Goal: Task Accomplishment & Management: Use online tool/utility

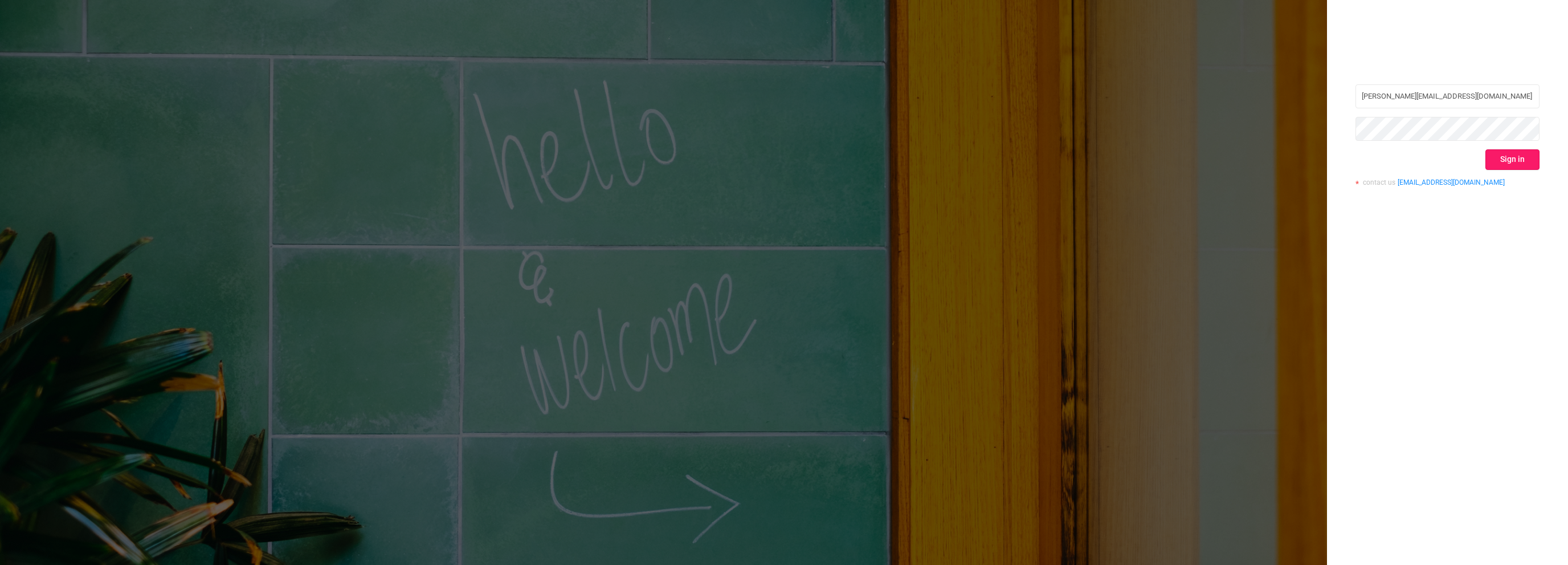
click at [1524, 156] on button "Sign in" at bounding box center [1512, 160] width 54 height 21
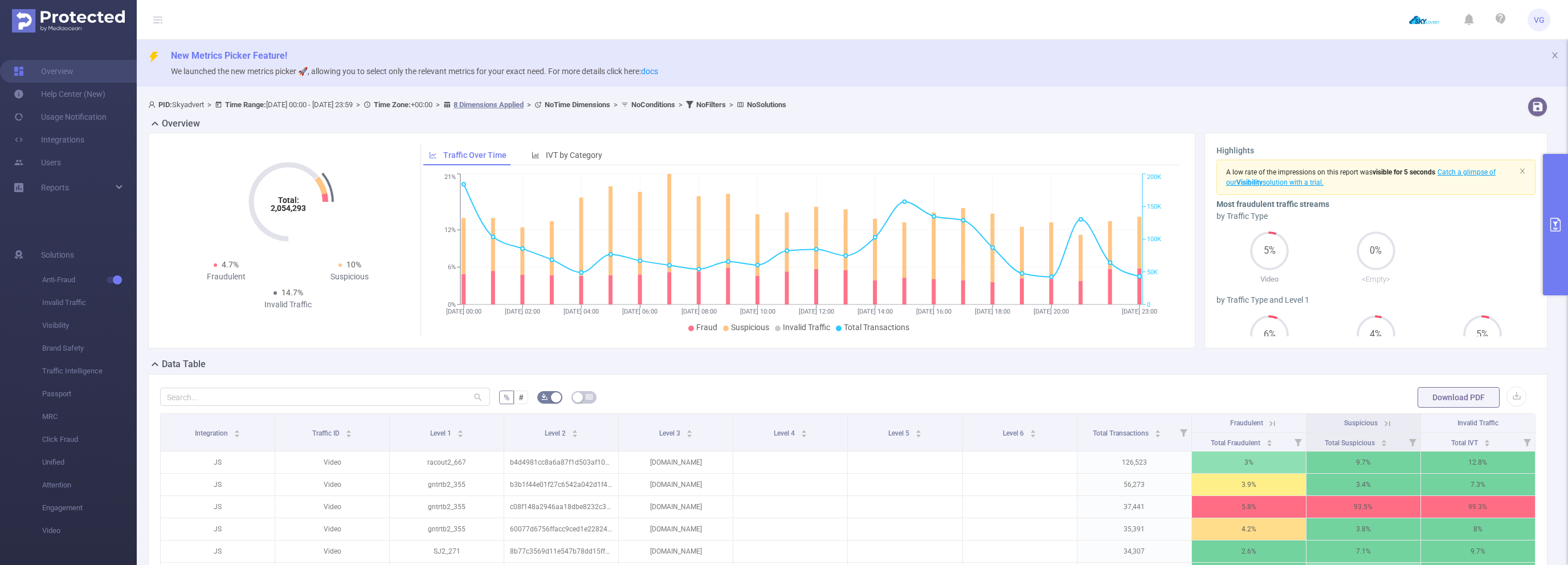
click at [1556, 223] on icon "primary" at bounding box center [1555, 225] width 10 height 13
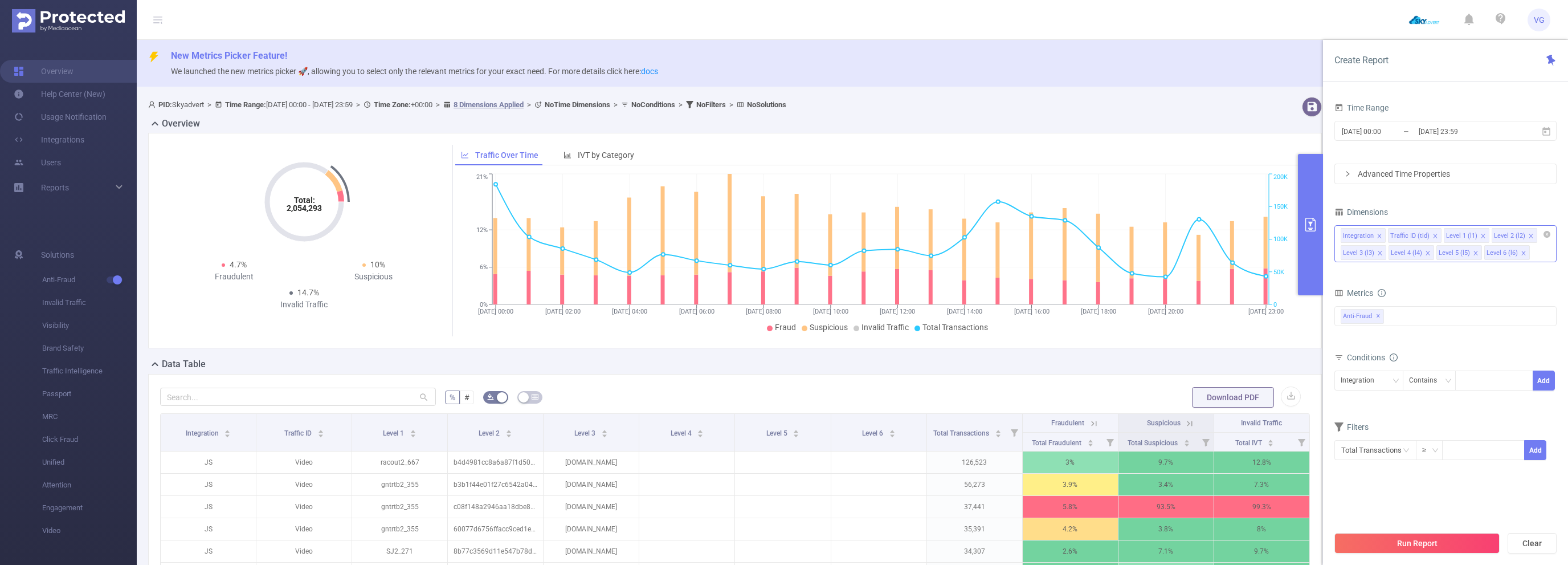
click at [1520, 252] on icon "icon: close" at bounding box center [1523, 253] width 6 height 6
click at [1474, 253] on icon "icon: close" at bounding box center [1475, 253] width 6 height 6
click at [1427, 253] on icon "icon: close" at bounding box center [1427, 253] width 4 height 4
click at [1394, 134] on input "[DATE] 00:00" at bounding box center [1386, 131] width 92 height 15
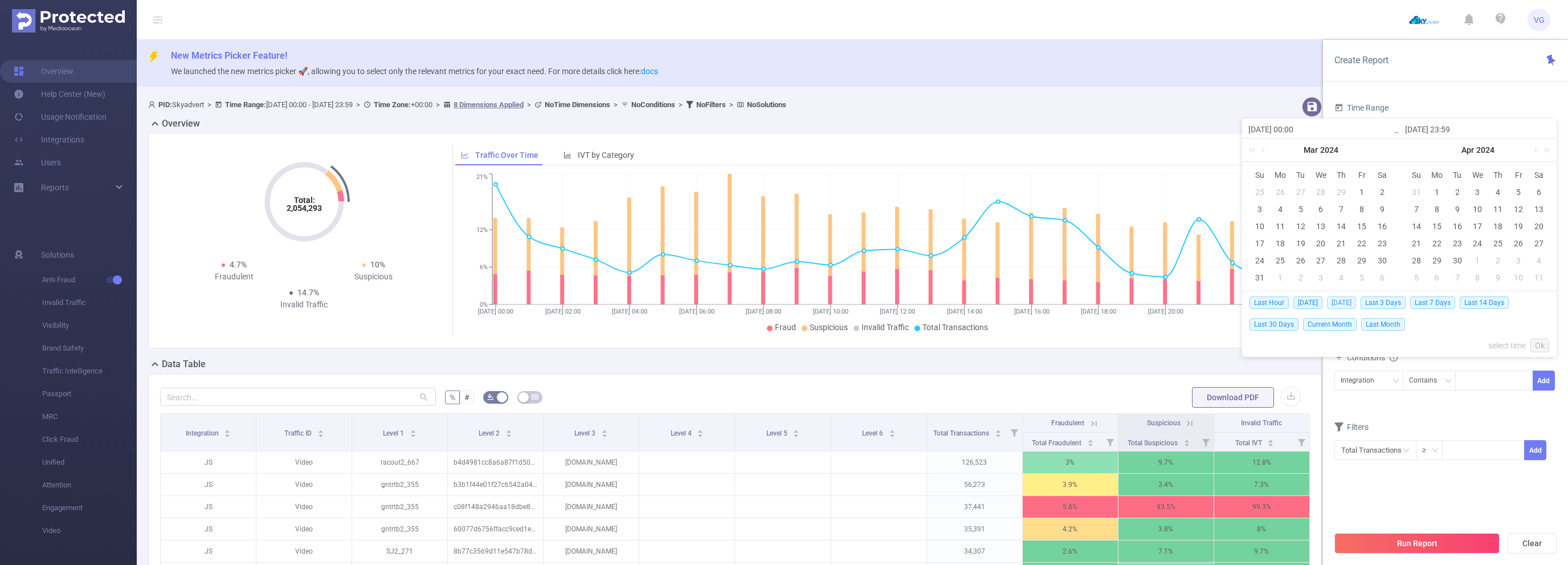
click at [1343, 305] on span "[DATE]" at bounding box center [1341, 302] width 29 height 12
type input "[DATE] 00:00"
type input "[DATE] 23:59"
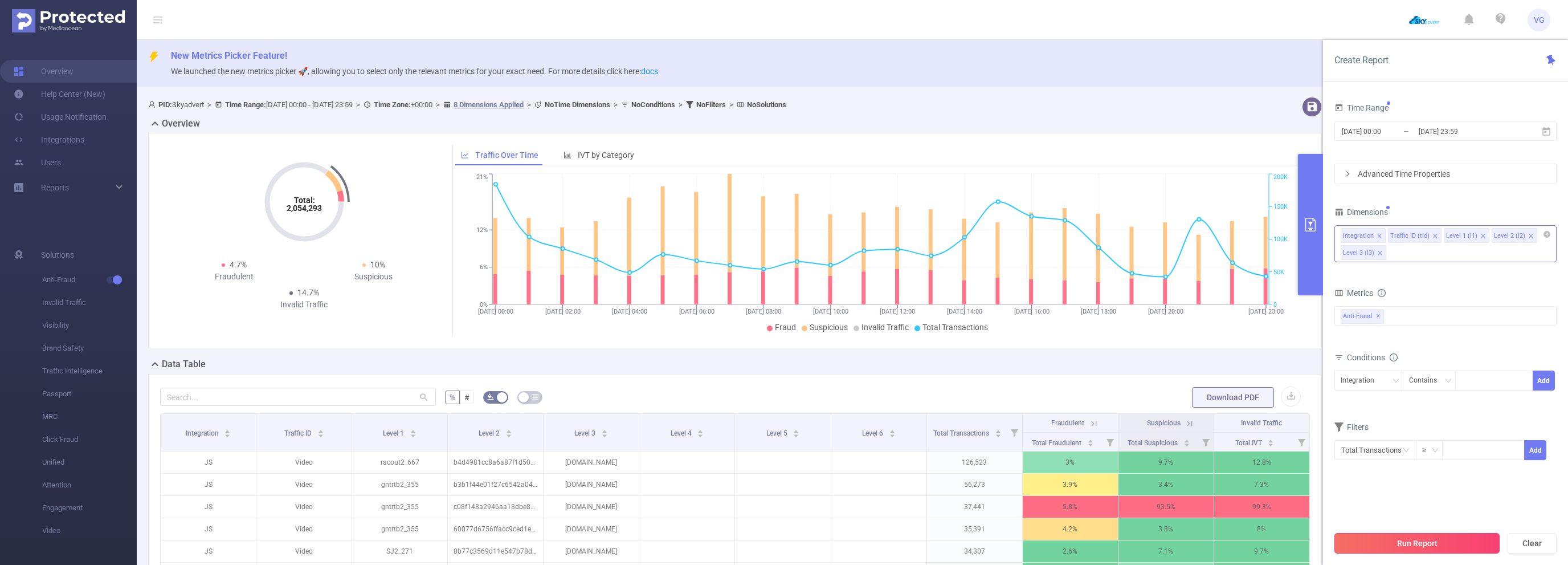
click at [1416, 544] on button "Run Report" at bounding box center [1417, 544] width 165 height 21
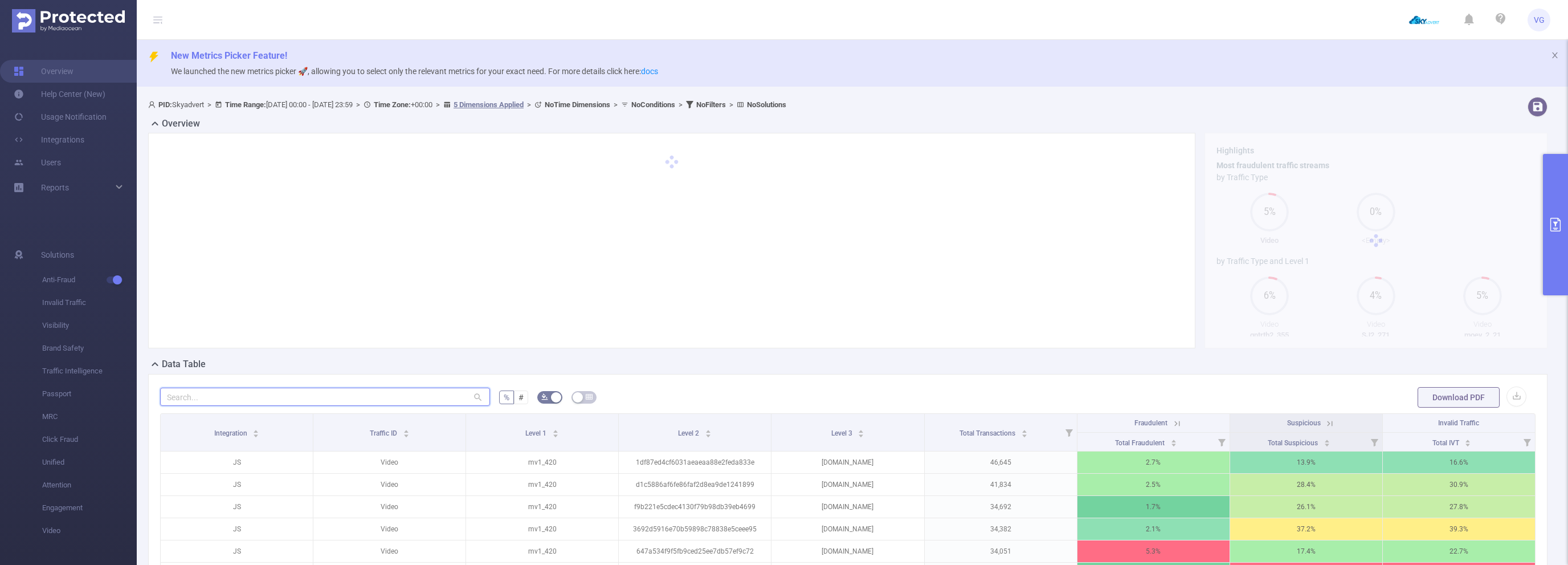
click at [311, 400] on input "text" at bounding box center [325, 397] width 330 height 18
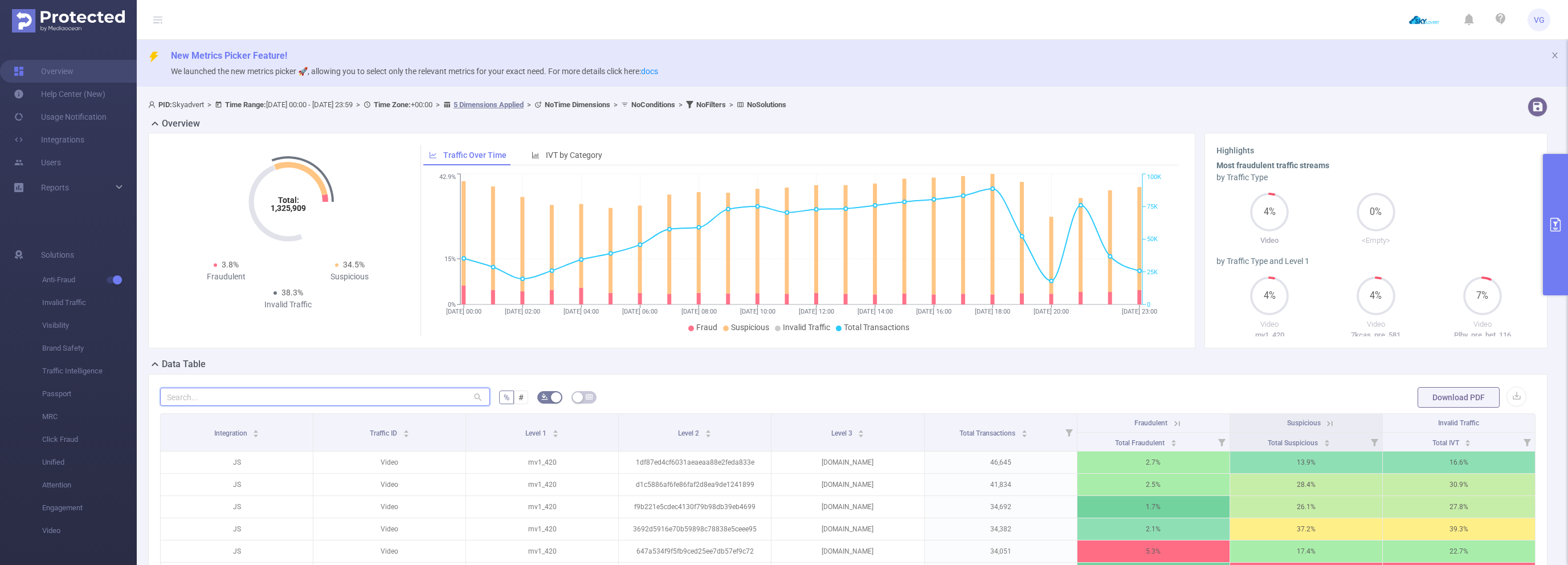
paste input "[DOMAIN_NAME]"
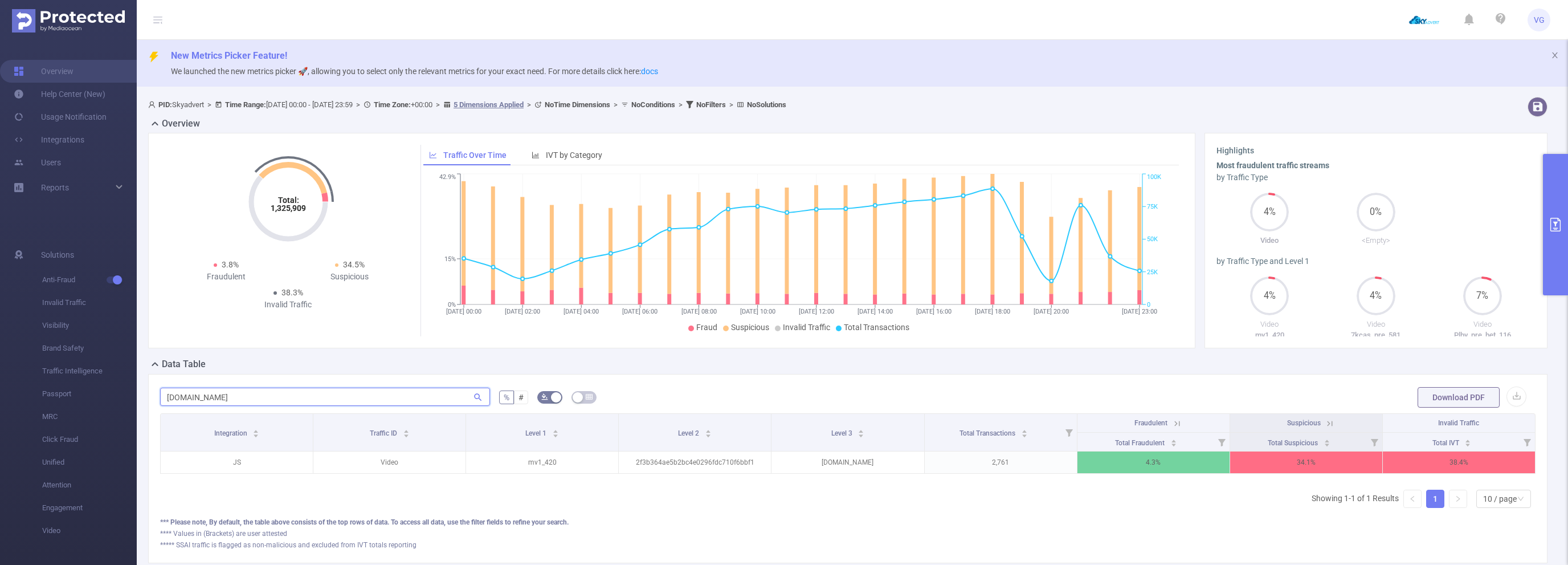
scroll to position [0, 2]
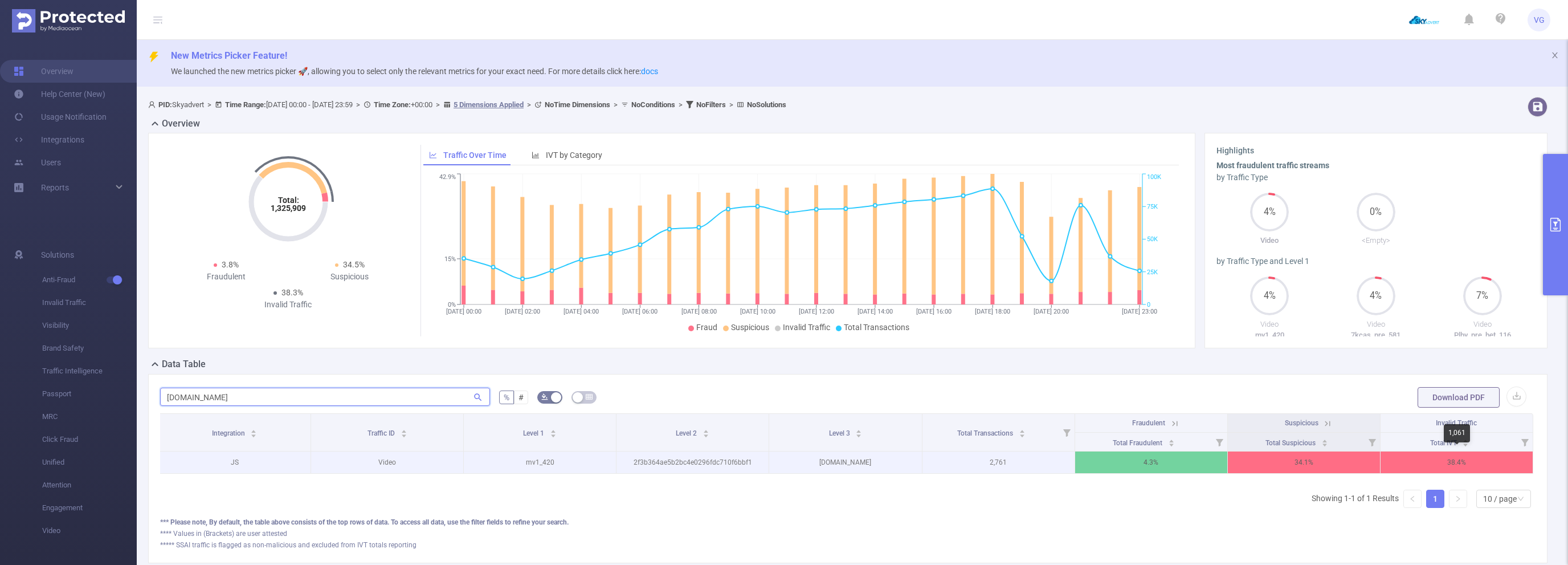
type input "[DOMAIN_NAME]"
drag, startPoint x: 1437, startPoint y: 460, endPoint x: 1471, endPoint y: 462, distance: 34.1
click at [1468, 462] on p "38.4%" at bounding box center [1456, 462] width 152 height 21
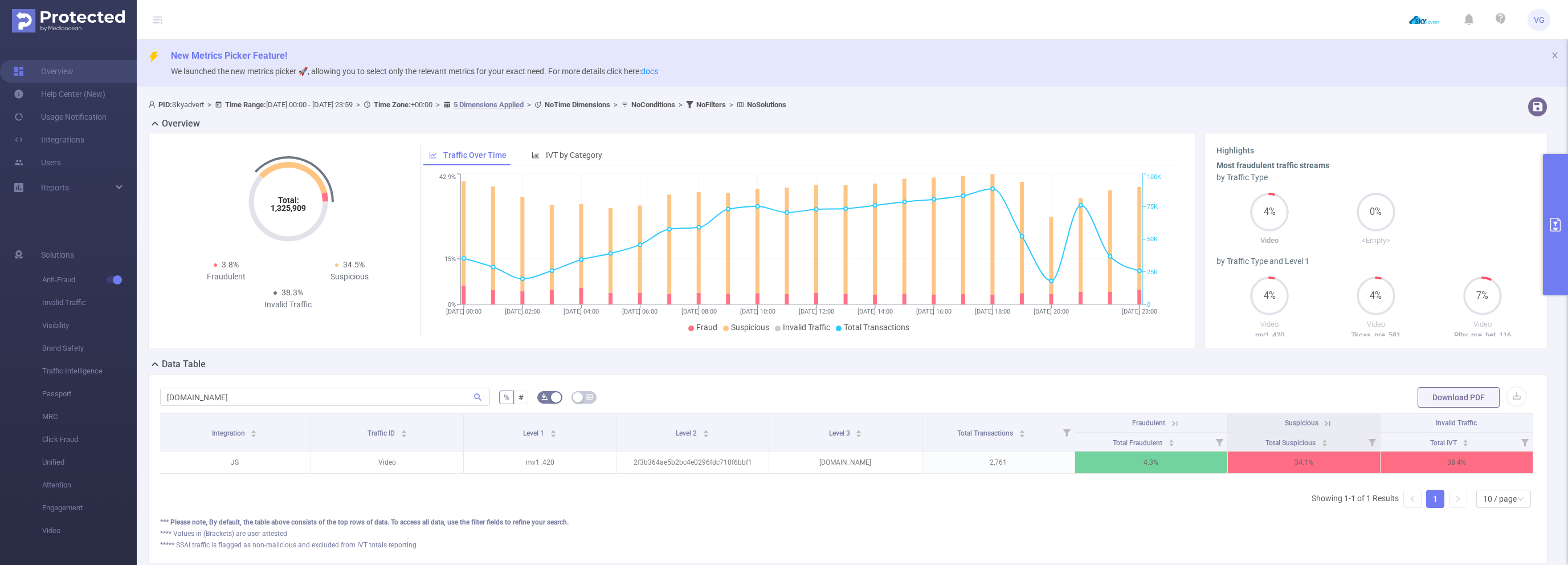
click at [1175, 518] on div "*** Please note, By default, the table above consists of the top rows of data. …" at bounding box center [848, 522] width 1375 height 10
click at [1553, 219] on icon "primary" at bounding box center [1555, 225] width 10 height 13
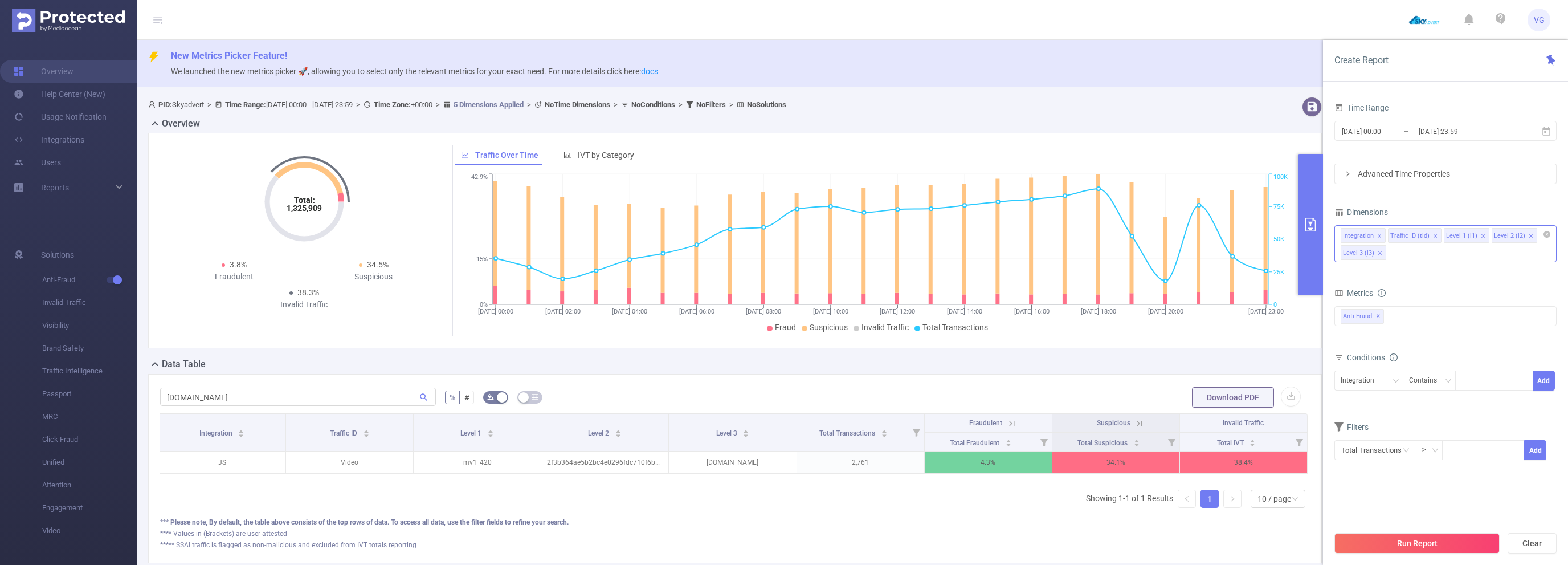
click at [1362, 291] on span "Metrics" at bounding box center [1353, 293] width 39 height 9
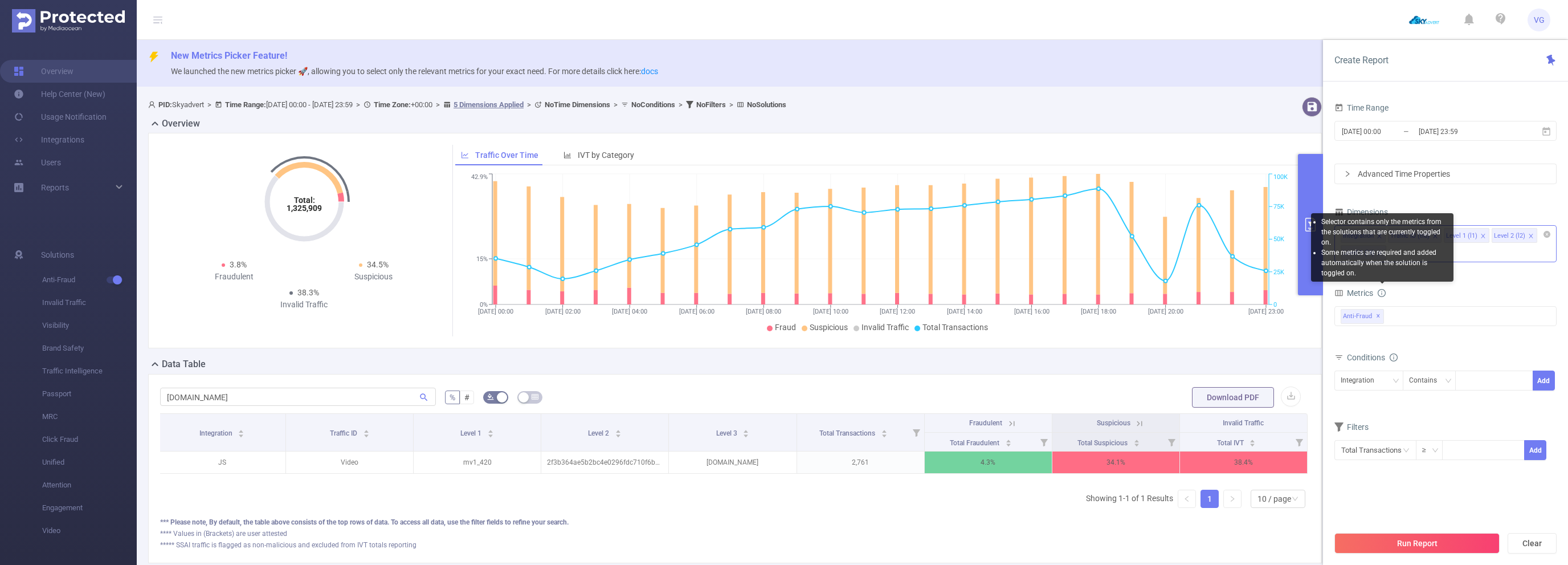
click at [1383, 291] on icon "icon: info-circle" at bounding box center [1381, 293] width 8 height 8
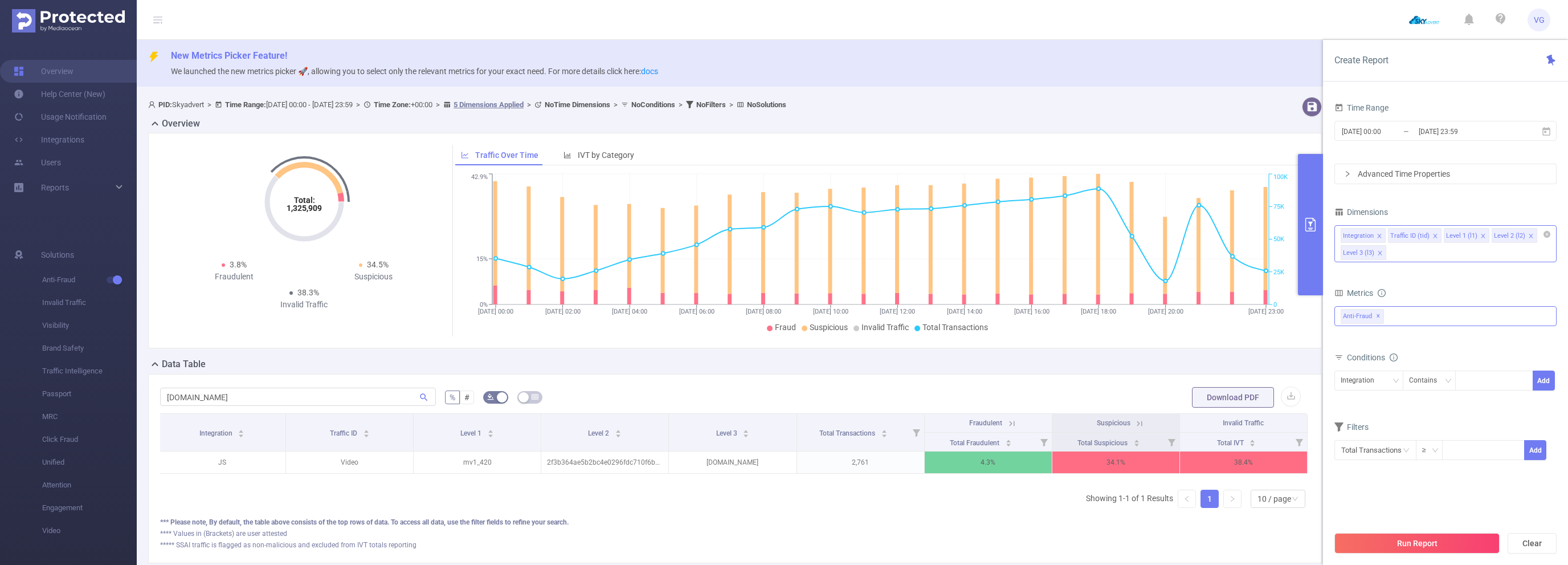
click at [1399, 313] on div "Anti-Fraud ✕" at bounding box center [1445, 316] width 222 height 20
click at [1395, 341] on strong "Invalid Traffic" at bounding box center [1388, 340] width 50 height 9
click at [1388, 541] on button "Run Report" at bounding box center [1417, 544] width 165 height 21
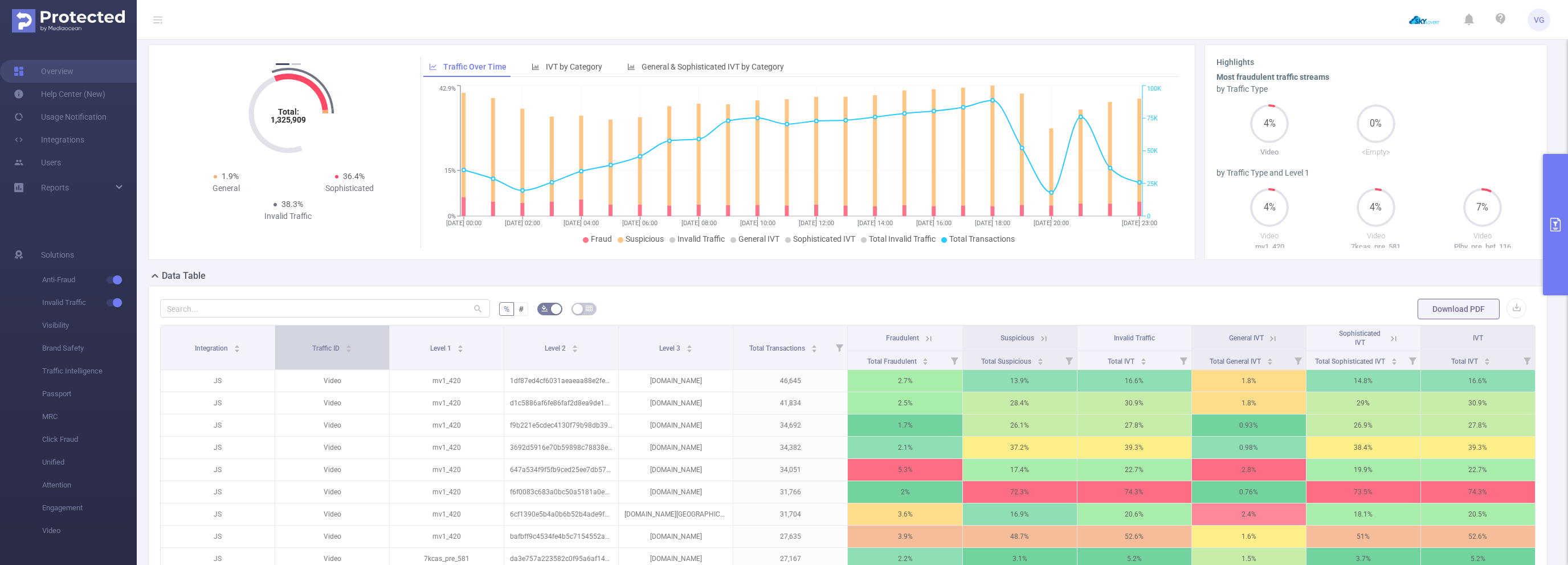
scroll to position [114, 0]
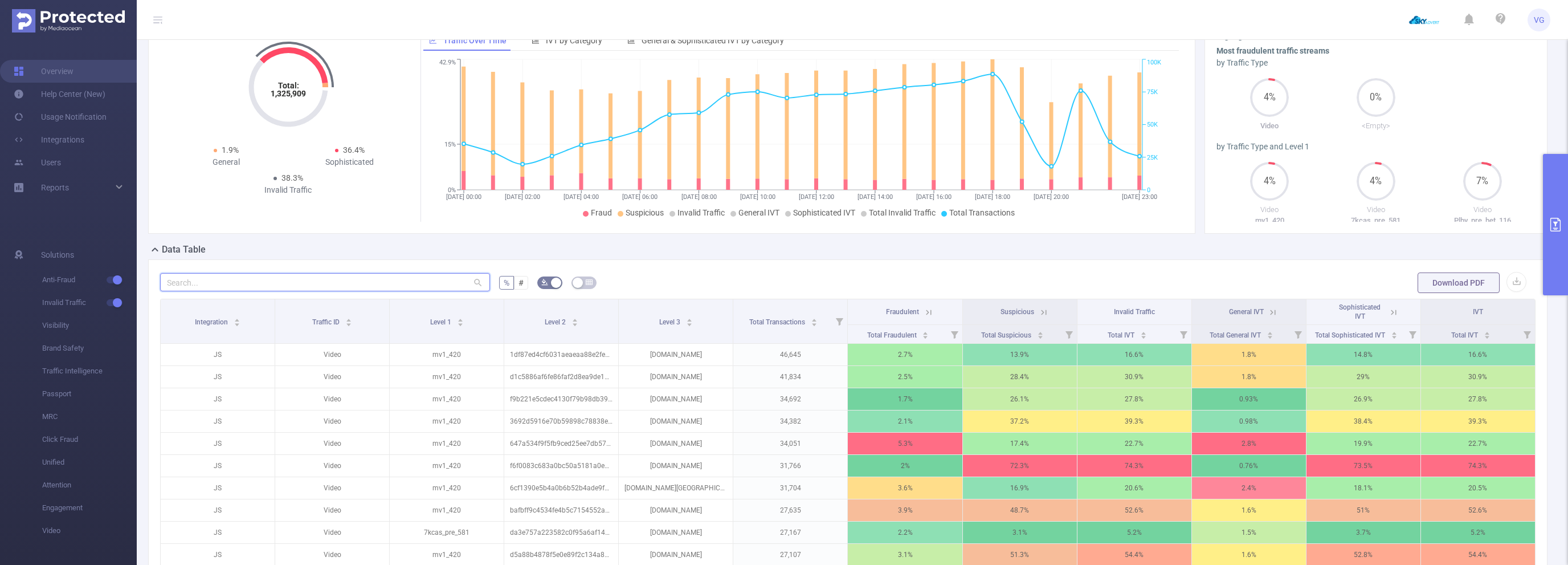
click at [312, 279] on input "text" at bounding box center [325, 282] width 330 height 18
paste input "[DOMAIN_NAME]"
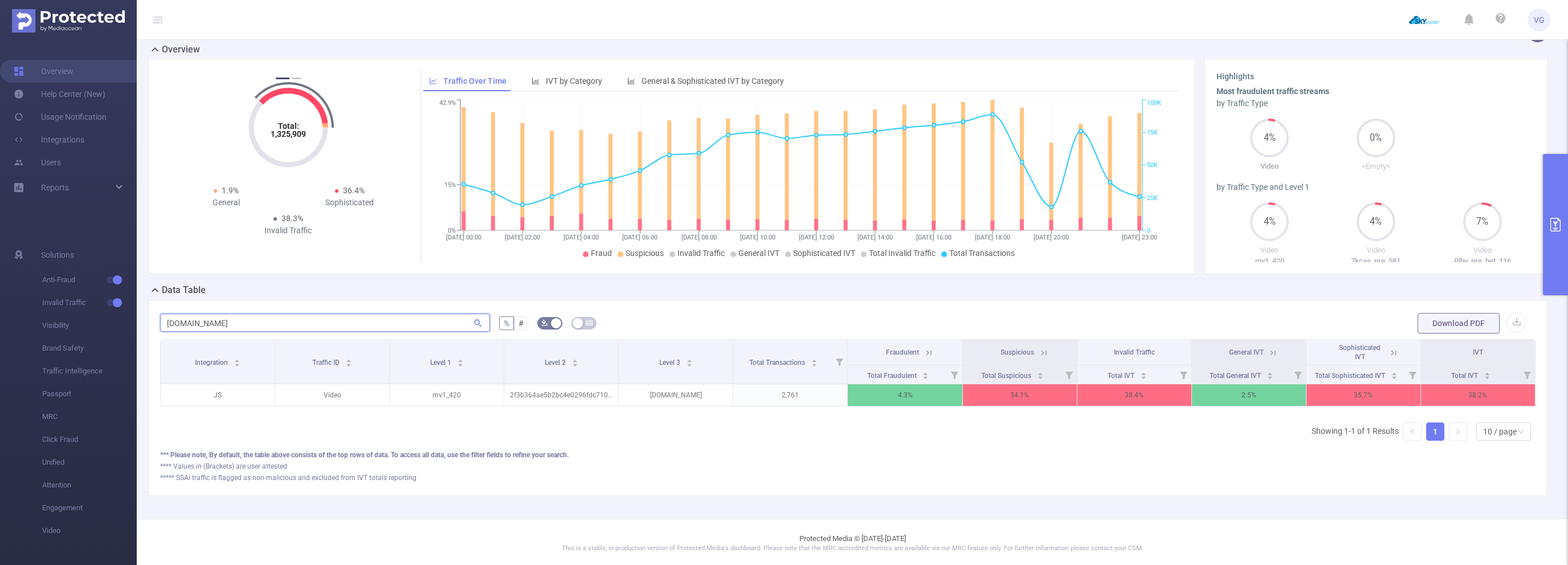
scroll to position [0, 2]
type input "[DOMAIN_NAME]"
click at [1040, 350] on icon at bounding box center [1041, 353] width 10 height 10
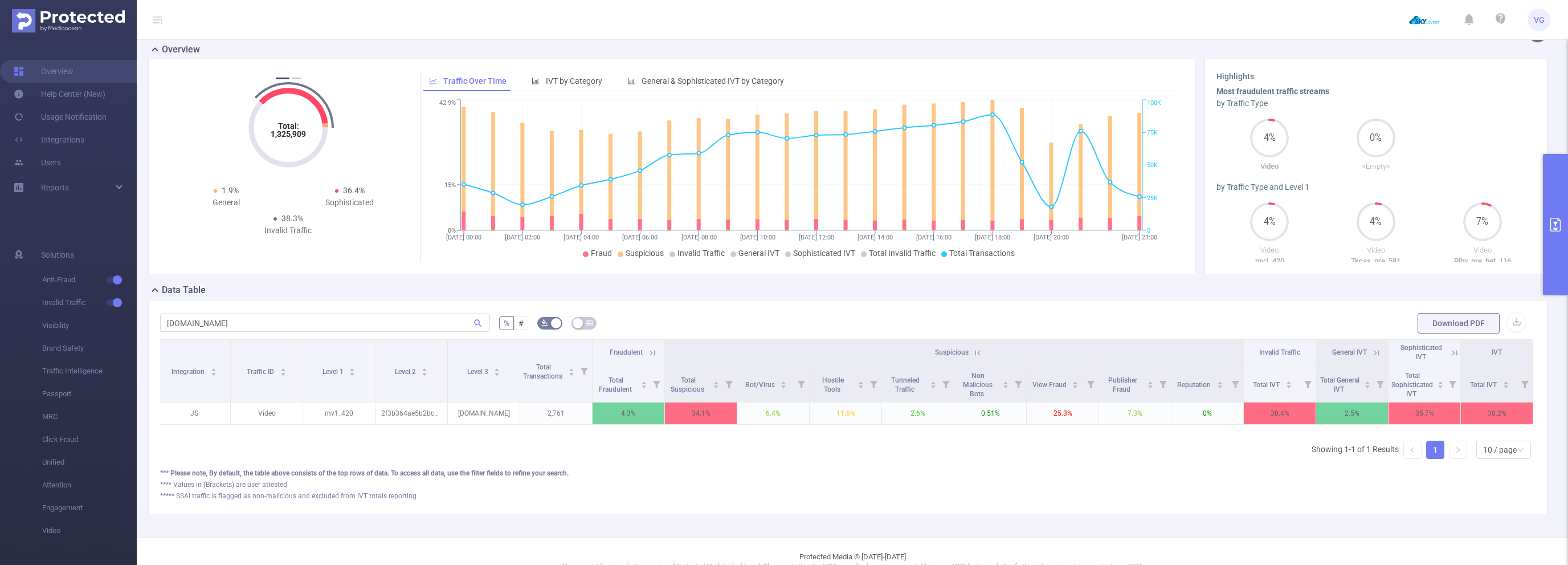
click at [1377, 350] on icon at bounding box center [1376, 353] width 10 height 10
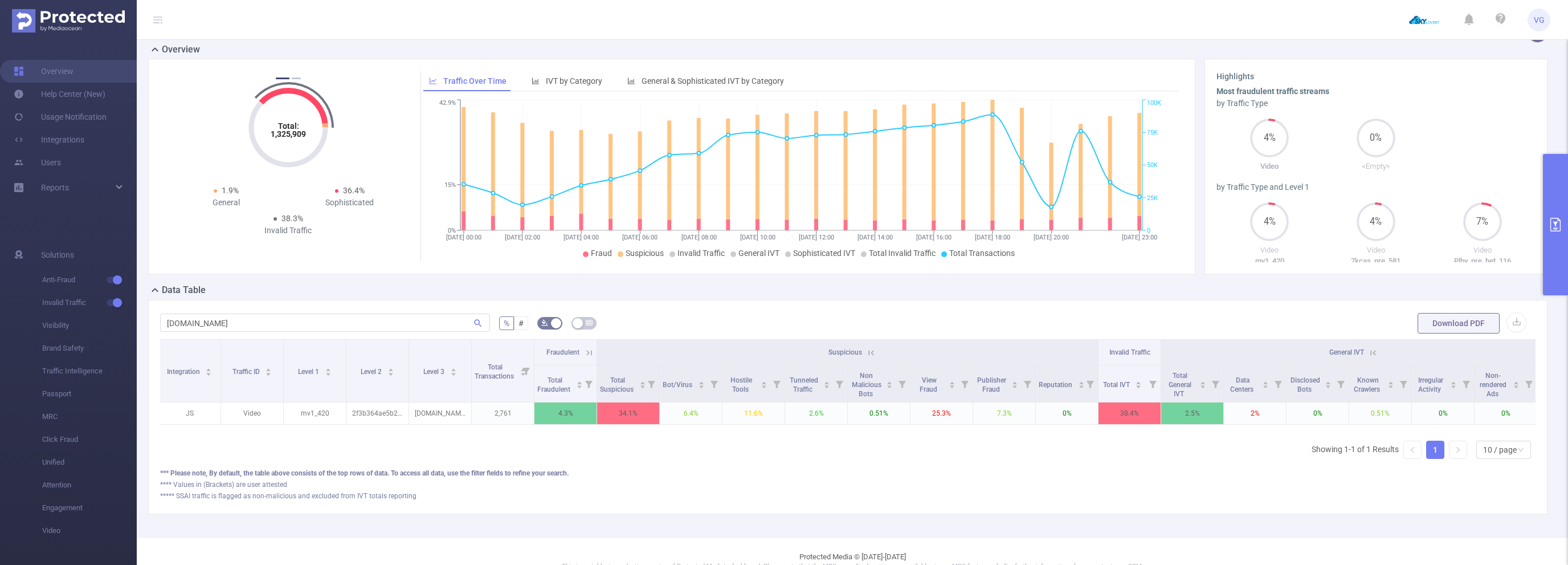
scroll to position [0, 131]
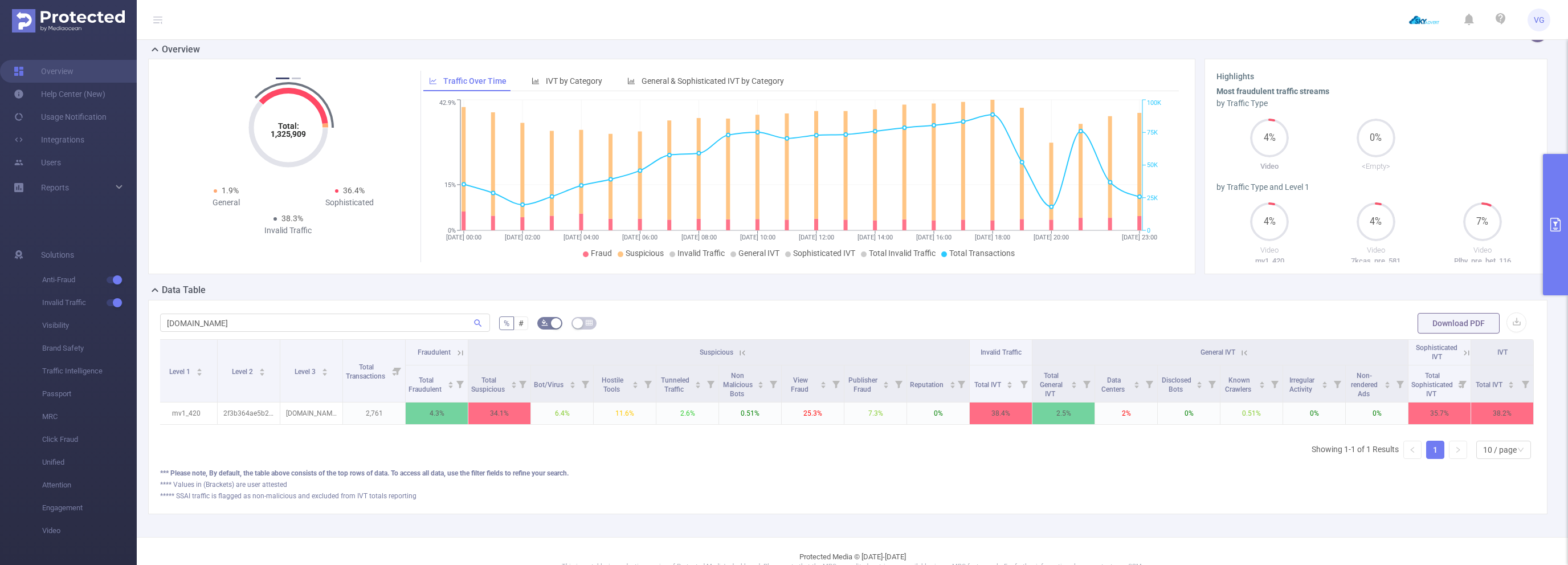
click at [741, 349] on icon at bounding box center [742, 353] width 10 height 10
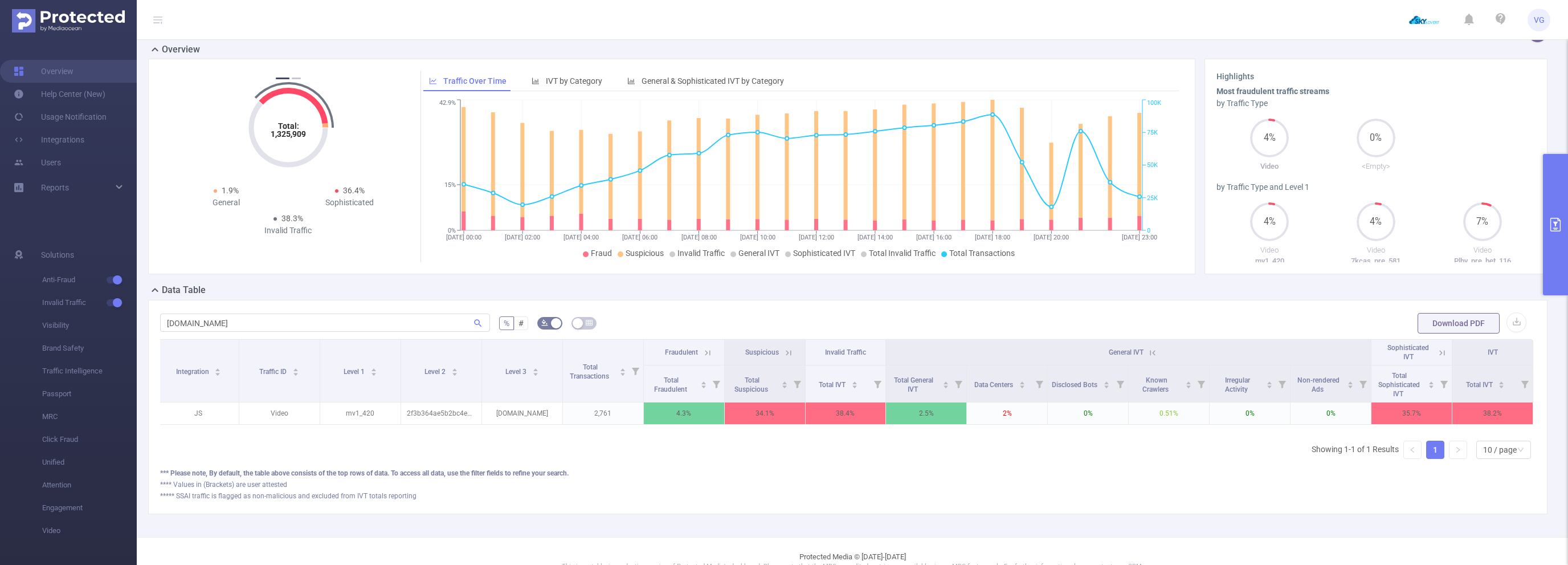
click at [1150, 352] on icon at bounding box center [1152, 353] width 10 height 10
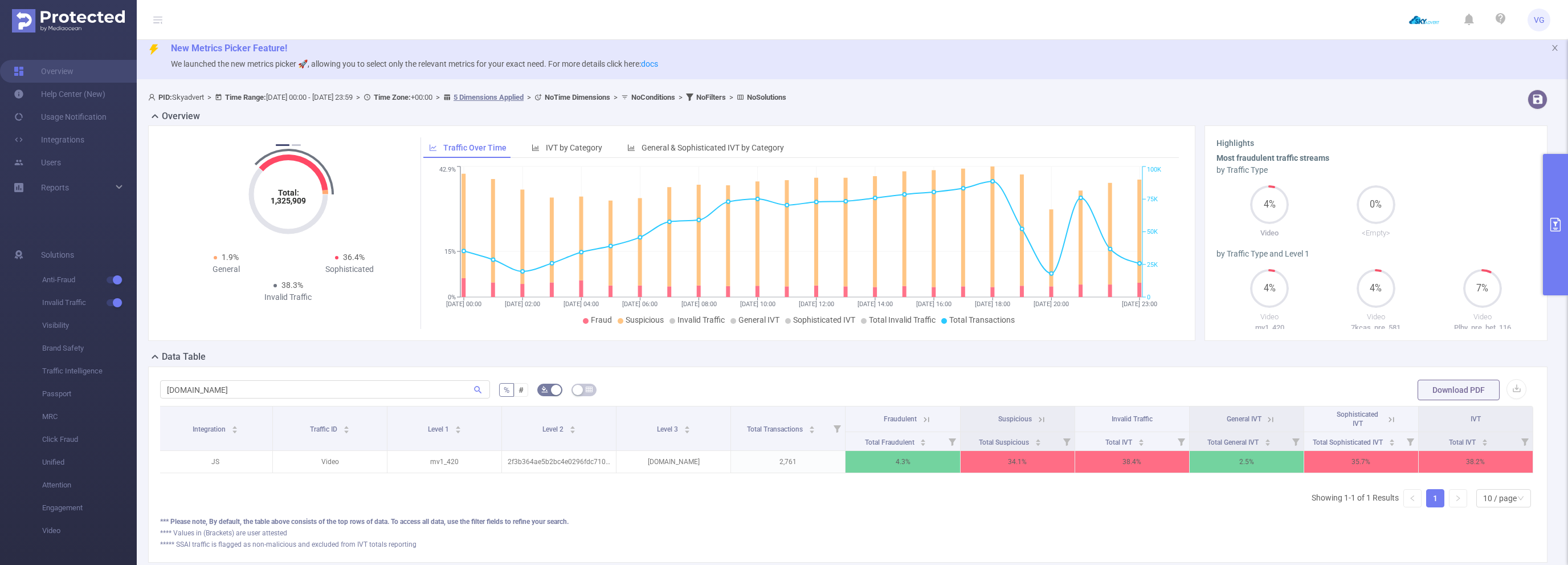
scroll to position [0, 0]
